Goal: Task Accomplishment & Management: Complete application form

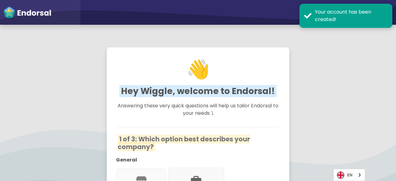
scroll to position [93, 0]
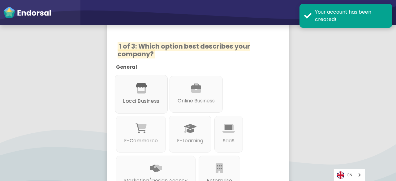
click at [148, 97] on p "Local Business" at bounding box center [141, 101] width 36 height 8
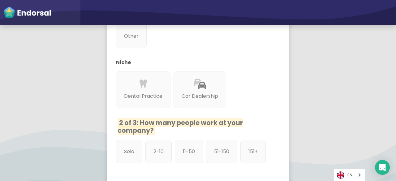
scroll to position [340, 0]
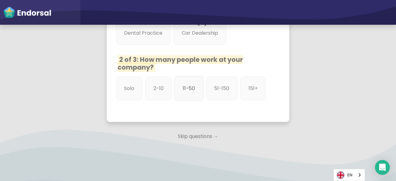
click at [194, 88] on p "11-50" at bounding box center [189, 89] width 13 height 8
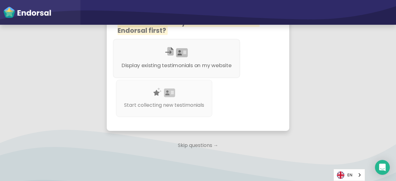
scroll to position [433, 0]
click at [170, 109] on p "Start collecting new testimonials" at bounding box center [164, 105] width 84 height 8
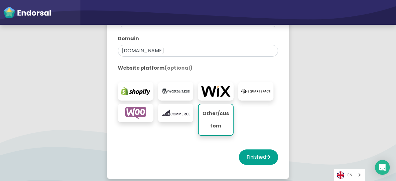
scroll to position [93, 0]
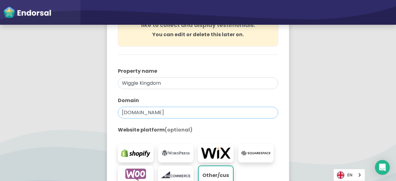
click at [152, 111] on input "[DOMAIN_NAME]" at bounding box center [198, 113] width 160 height 12
paste input "[URL][DOMAIN_NAME]"
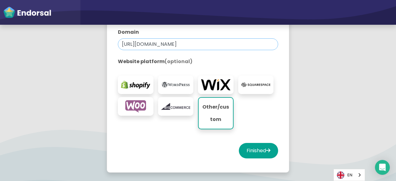
scroll to position [198, 0]
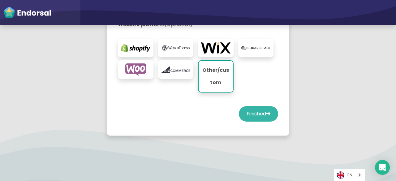
type input "[URL][DOMAIN_NAME]"
click at [250, 113] on button "Finished" at bounding box center [258, 113] width 39 height 15
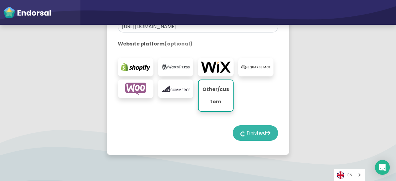
scroll to position [136, 0]
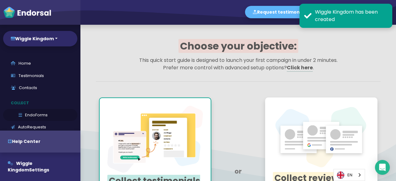
click at [46, 112] on link "EndoForms" at bounding box center [40, 115] width 74 height 12
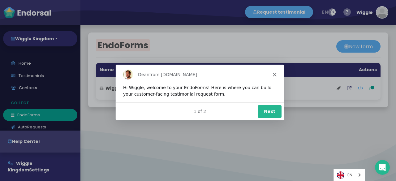
click at [278, 71] on div "[PERSON_NAME] from [DOMAIN_NAME]" at bounding box center [199, 74] width 168 height 20
click at [275, 75] on polygon "Close" at bounding box center [275, 74] width 4 height 4
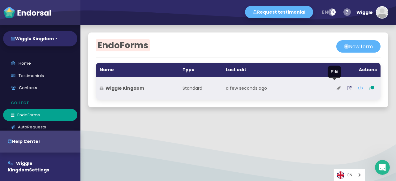
click at [336, 88] on button at bounding box center [339, 87] width 11 height 15
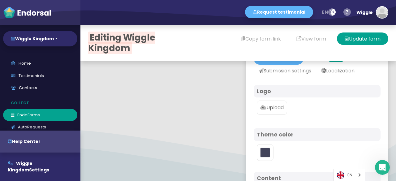
scroll to position [62, 0]
type input "#5DB3F9"
click at [283, 114] on label "Upload" at bounding box center [272, 107] width 30 height 14
click at [0, 0] on input "Upload" at bounding box center [0, 0] width 0 height 0
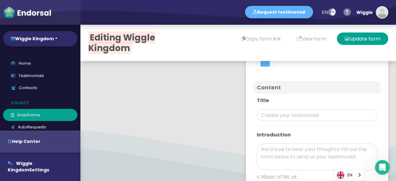
scroll to position [217, 0]
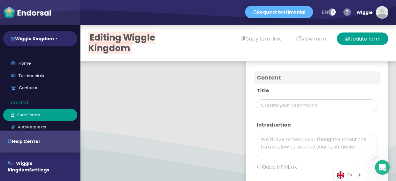
click at [274, 110] on div "Title Introduction Basic HTML ok" at bounding box center [317, 131] width 127 height 95
click at [274, 111] on input "text" at bounding box center [317, 105] width 121 height 12
paste input "Wiggle Kingdom"
type input "Wiggle Kingdom"
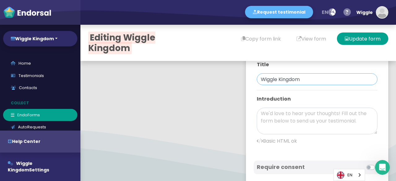
scroll to position [278, 0]
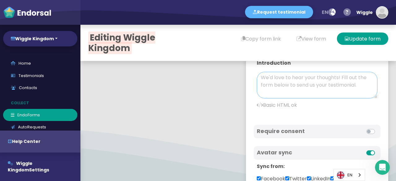
click at [282, 97] on textarea at bounding box center [317, 85] width 121 height 27
paste textarea "Wiggle Kingdom specializes in providing effective training solutions for small …"
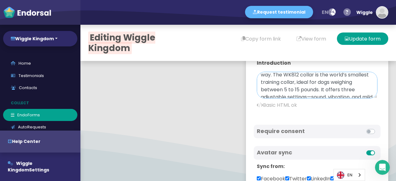
scroll to position [32, 0]
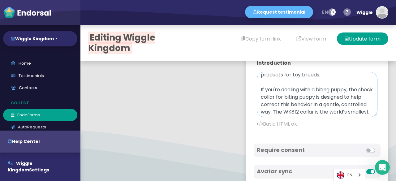
drag, startPoint x: 366, startPoint y: 106, endPoint x: 368, endPoint y: 159, distance: 53.0
click at [368, 136] on div "Title Wiggle Kingdom Introduction Wiggle Kingdom specializes in providing effec…" at bounding box center [317, 79] width 127 height 114
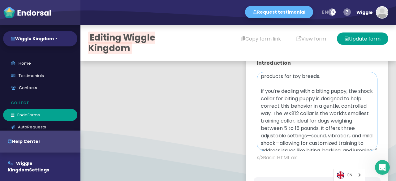
scroll to position [0, 0]
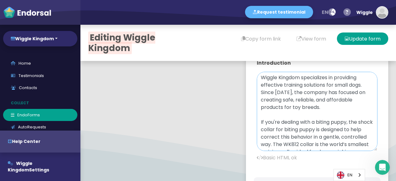
click at [257, 141] on textarea "Wiggle Kingdom specializes in providing effective training solutions for small …" at bounding box center [317, 111] width 121 height 79
paste textarea "[URL][DOMAIN_NAME]"
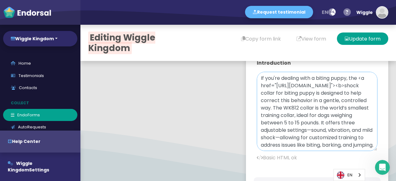
scroll to position [62, 0]
click at [332, 101] on textarea "Wiggle Kingdom specializes in providing effective training solutions for small …" at bounding box center [317, 111] width 121 height 79
click at [334, 102] on textarea "Wiggle Kingdom specializes in providing effective training solutions for small …" at bounding box center [317, 111] width 121 height 79
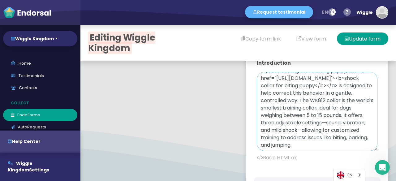
type textarea "Wiggle Kingdom specializes in providing effective training solutions for small …"
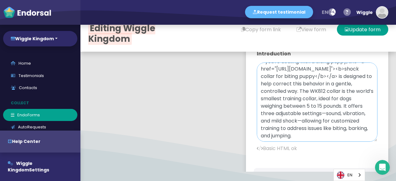
scroll to position [0, 0]
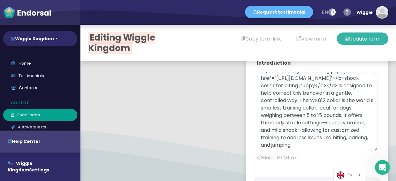
click at [349, 38] on button "Update form" at bounding box center [362, 38] width 51 height 12
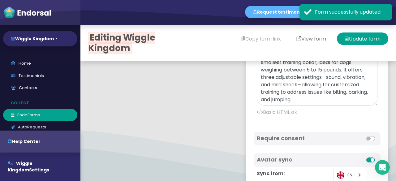
click at [303, 0] on body "Request testimonial en Language English French German Spanish Italian Norwegian…" at bounding box center [198, 0] width 396 height 0
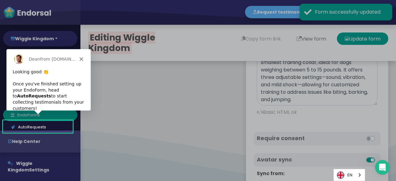
scroll to position [33, 0]
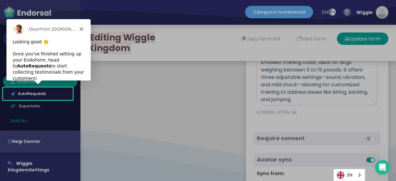
click at [311, 31] on div "Product tour overlay" at bounding box center [198, 90] width 396 height 181
click at [79, 27] on div "[PERSON_NAME] from [DOMAIN_NAME]" at bounding box center [48, 29] width 84 height 20
click at [80, 27] on polygon "Close" at bounding box center [81, 29] width 4 height 4
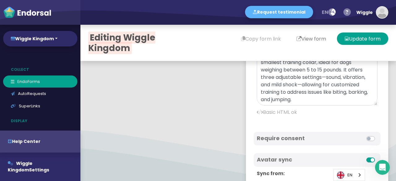
click at [308, 39] on button "View form" at bounding box center [311, 38] width 45 height 12
